Goal: Find specific page/section: Find specific page/section

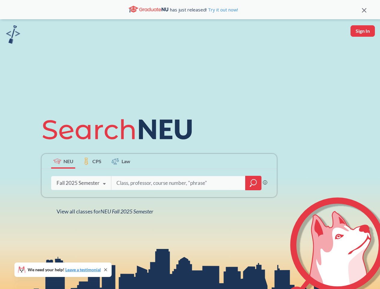
click at [190, 145] on icon at bounding box center [120, 130] width 157 height 34
click at [364, 10] on icon at bounding box center [364, 10] width 5 height 5
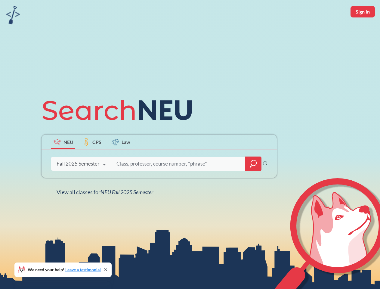
click at [363, 31] on div "NEU CPS Law Phrase search guarantees the exact search appears in the results. E…" at bounding box center [190, 144] width 380 height 289
click at [63, 161] on div "Fall 2025 Semester" at bounding box center [78, 164] width 43 height 7
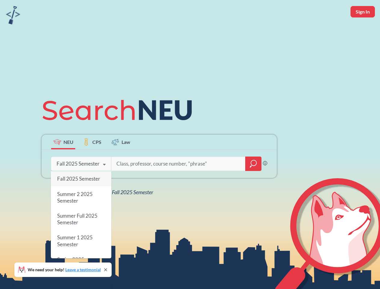
click at [92, 161] on div "Fall 2025 Semester" at bounding box center [78, 164] width 43 height 7
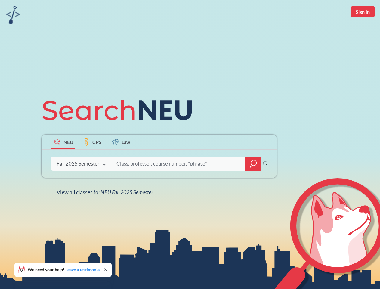
click at [121, 161] on input "search" at bounding box center [178, 163] width 125 height 13
click at [254, 183] on div "NEU CPS Law Phrase search guarantees the exact search appears in the results. E…" at bounding box center [159, 144] width 243 height 102
click at [81, 183] on div "NEU CPS Law Phrase search guarantees the exact search appears in the results. E…" at bounding box center [159, 144] width 243 height 102
click at [104, 184] on div "NEU CPS Law Phrase search guarantees the exact search appears in the results. E…" at bounding box center [159, 144] width 243 height 102
click at [106, 211] on div "NEU CPS Law Phrase search guarantees the exact search appears in the results. E…" at bounding box center [190, 144] width 380 height 289
